Goal: Information Seeking & Learning: Learn about a topic

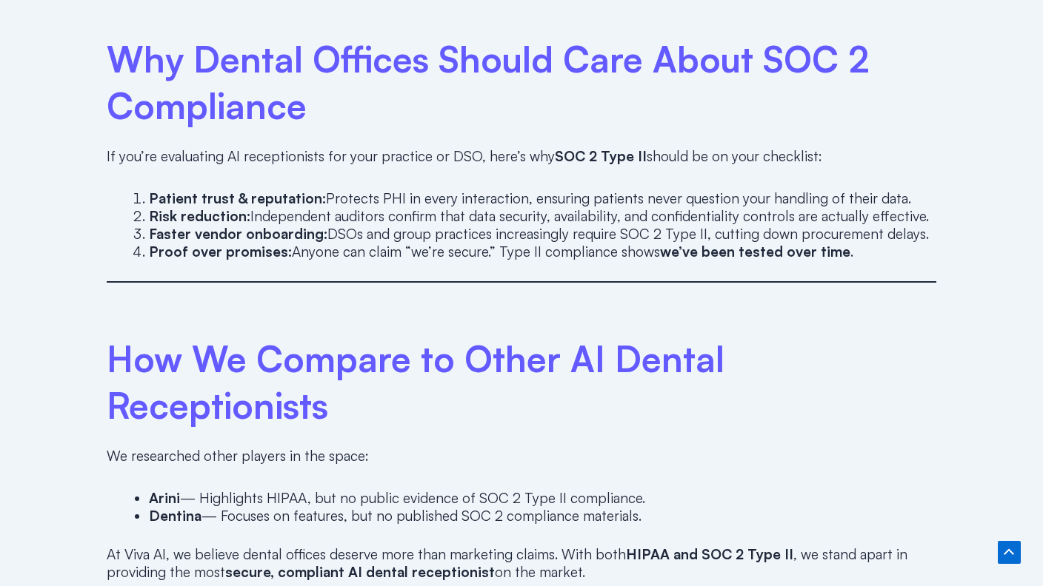
scroll to position [2221, 0]
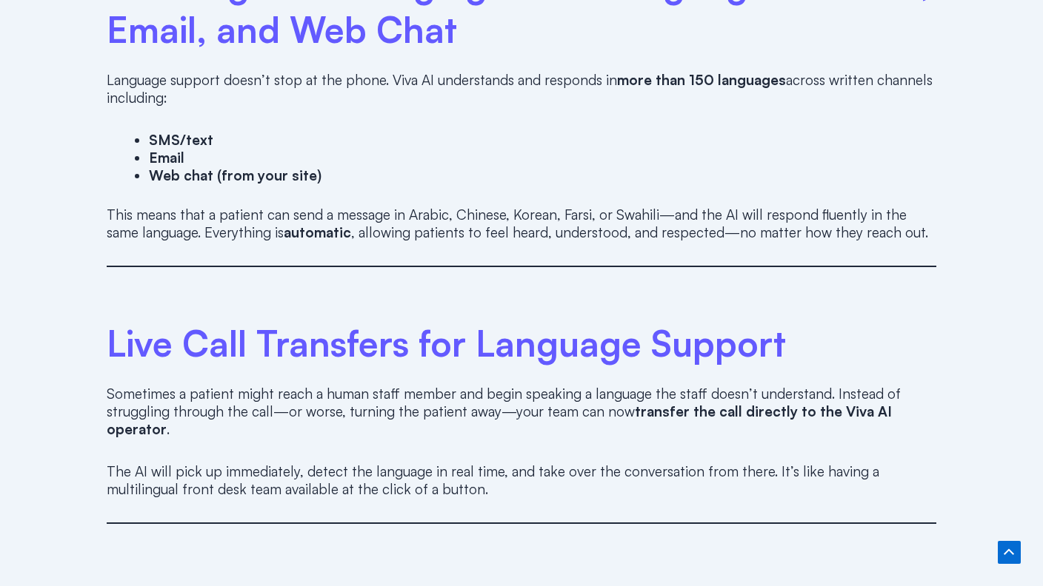
scroll to position [2221, 0]
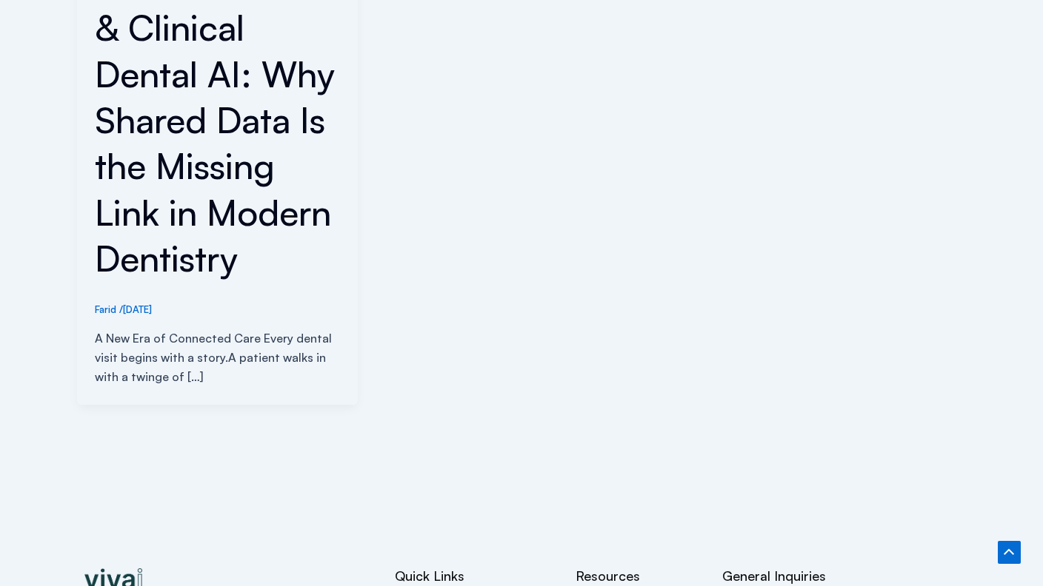
scroll to position [838, 0]
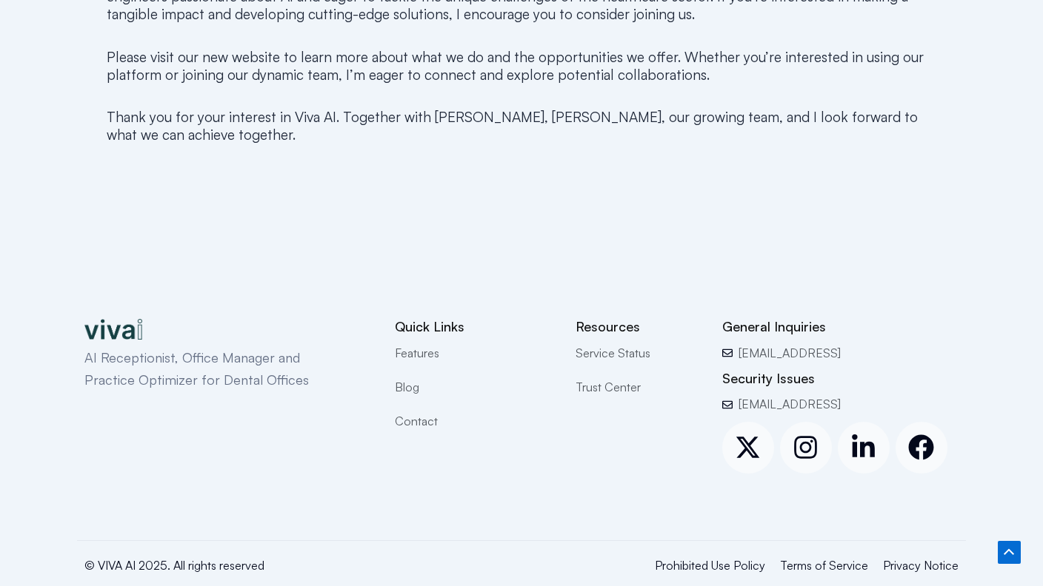
scroll to position [1144, 0]
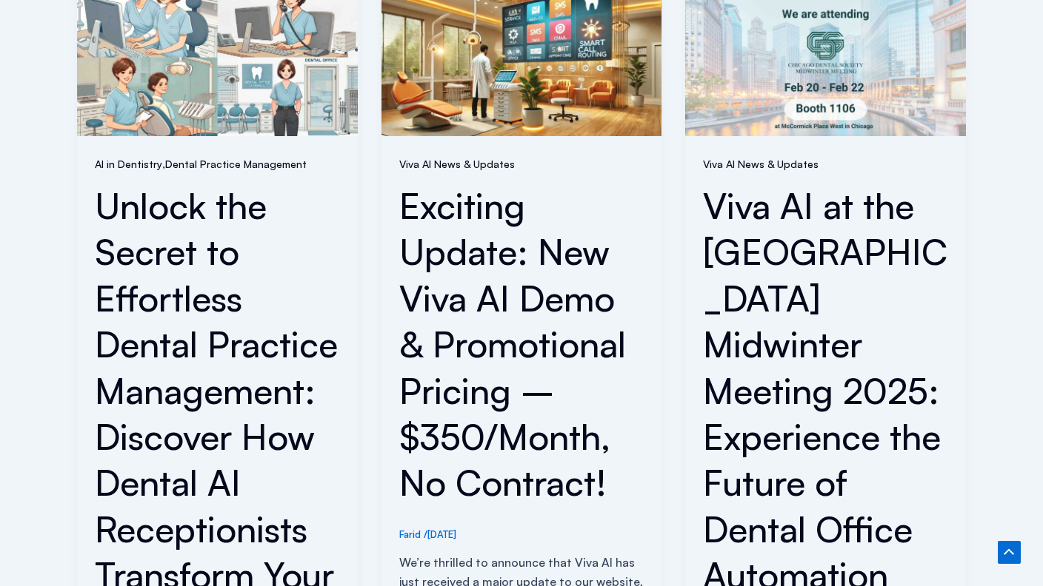
scroll to position [1666, 0]
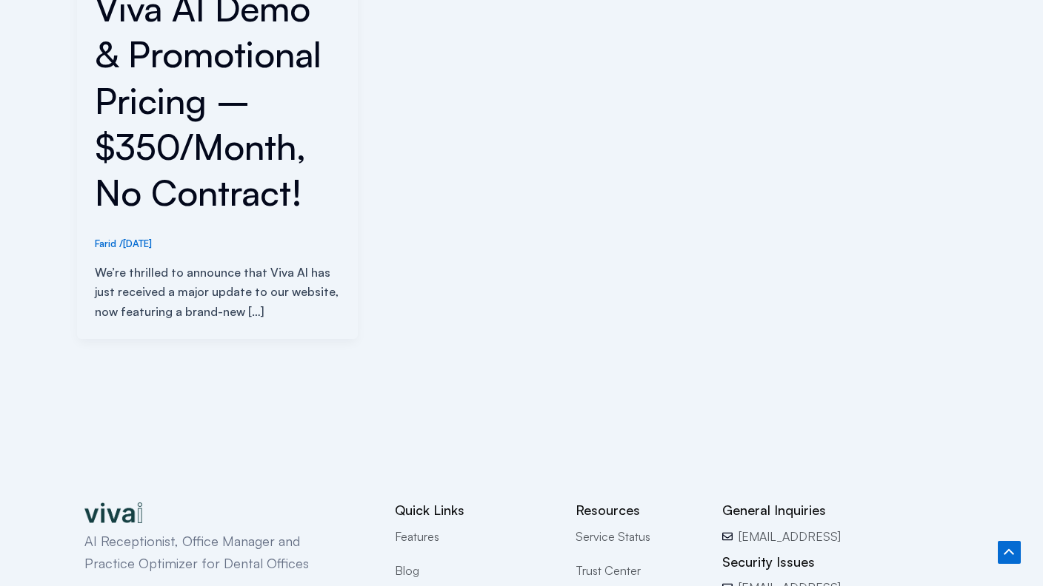
scroll to position [772, 0]
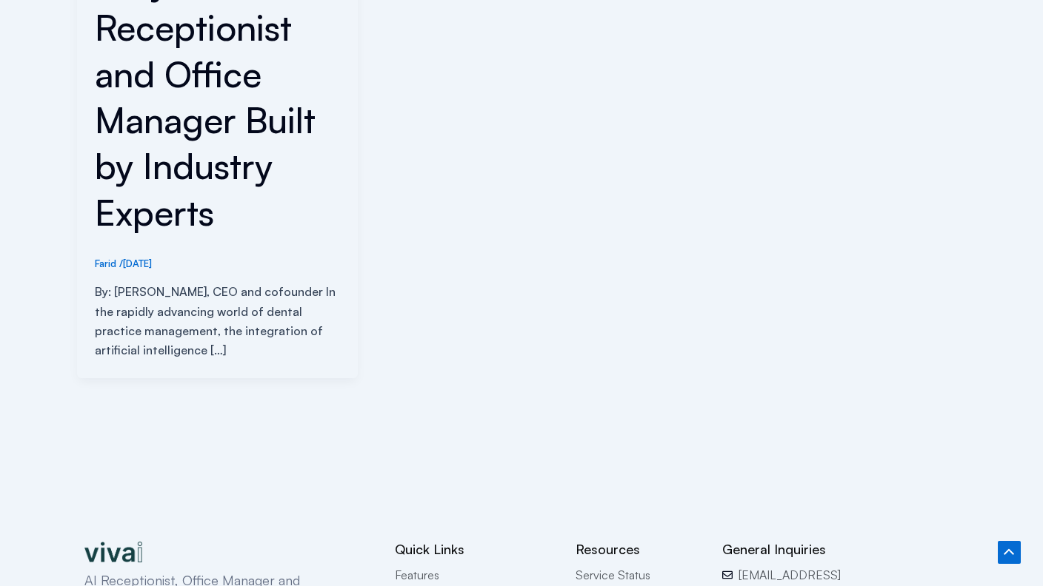
scroll to position [812, 0]
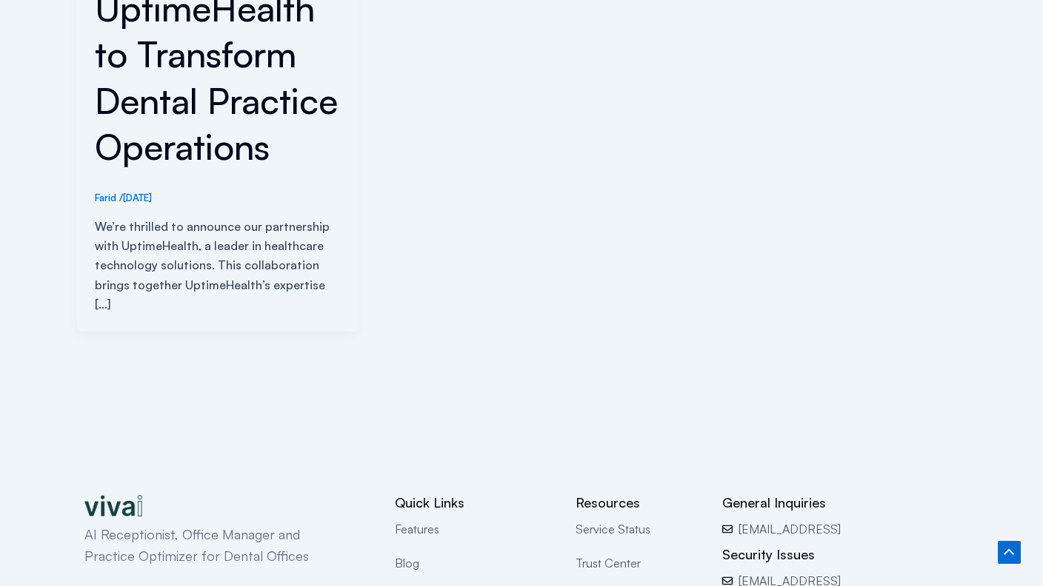
scroll to position [746, 0]
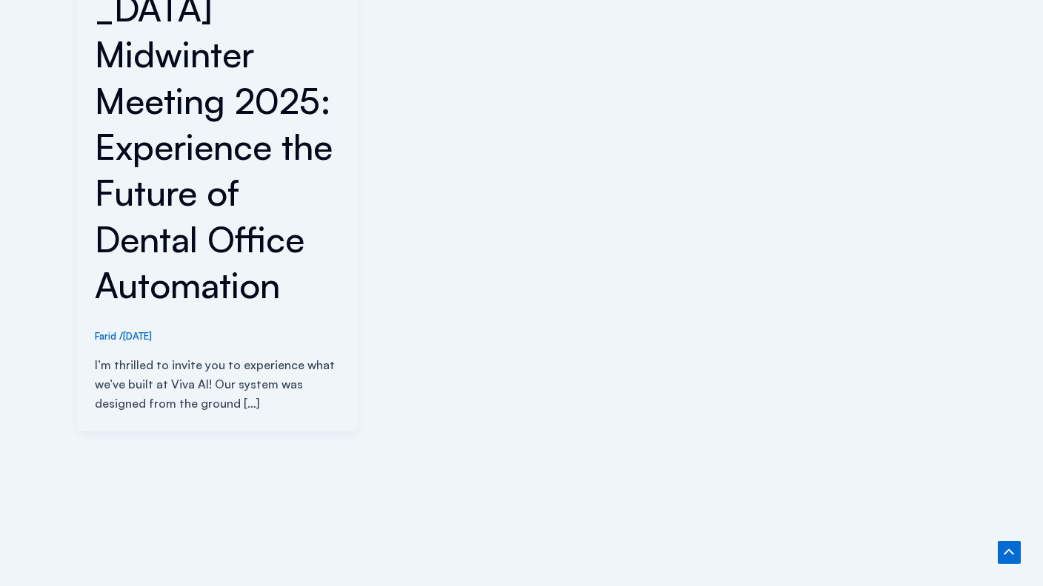
scroll to position [819, 0]
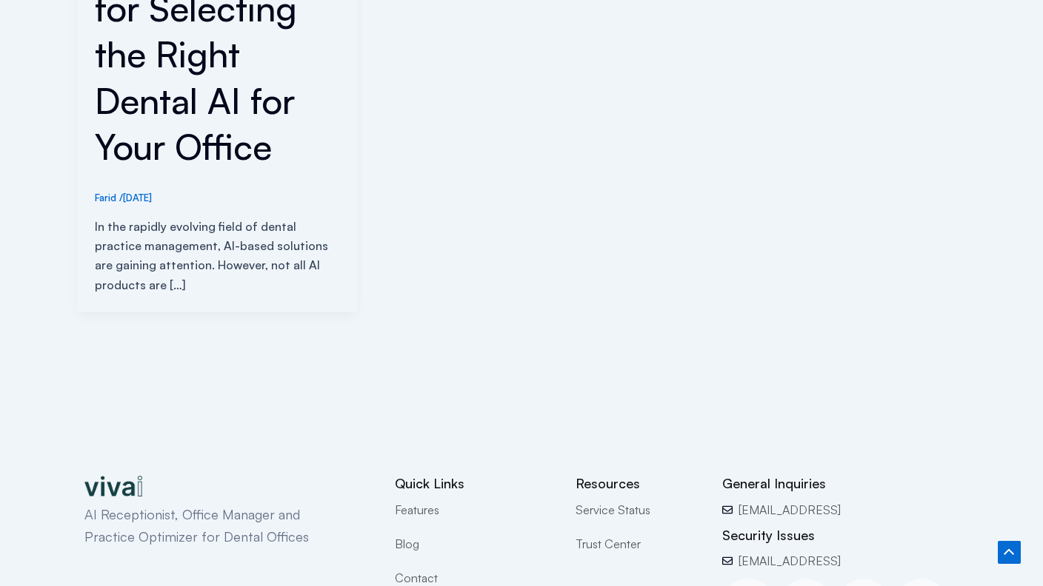
scroll to position [726, 0]
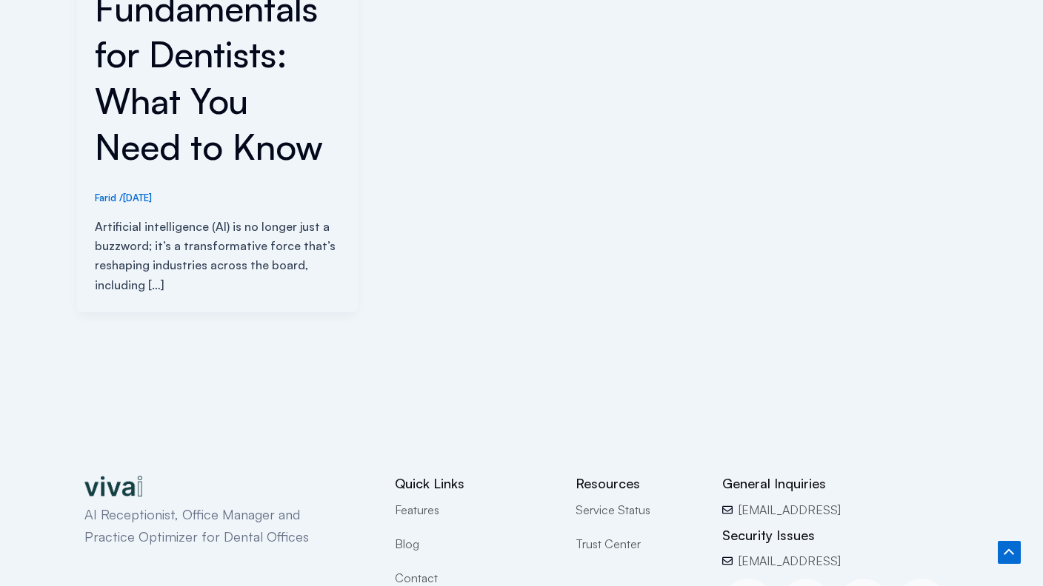
scroll to position [746, 0]
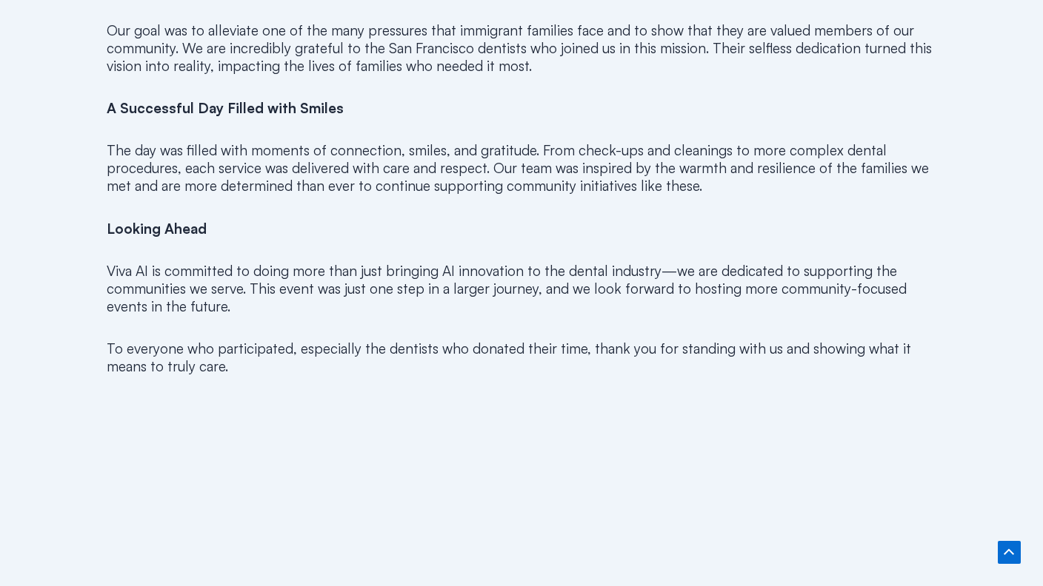
scroll to position [1419, 0]
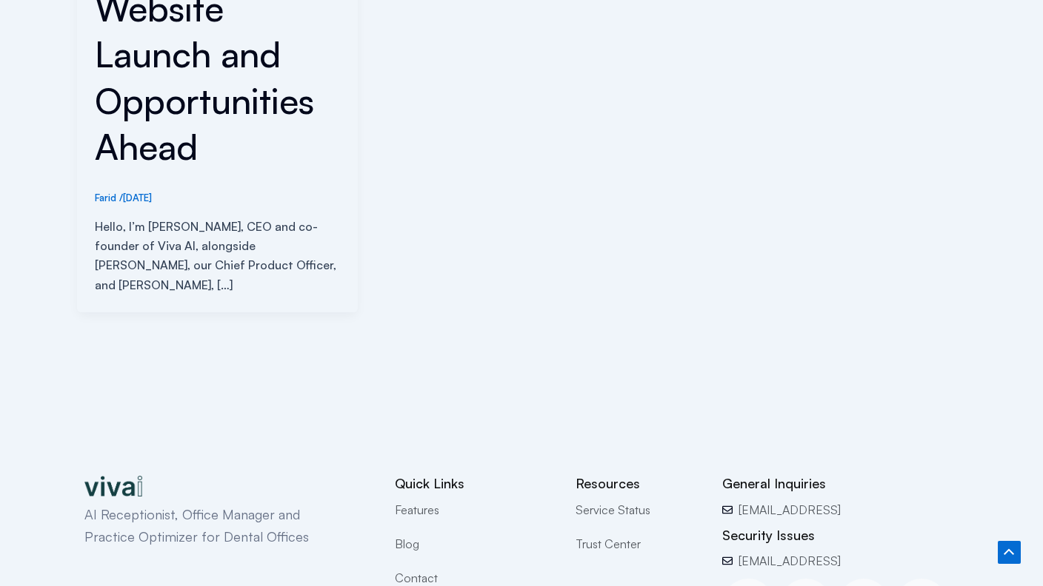
scroll to position [772, 0]
